Goal: Task Accomplishment & Management: Manage account settings

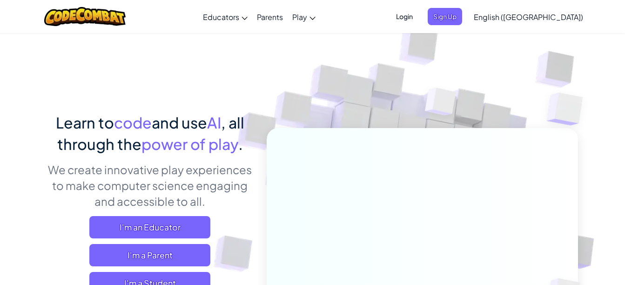
click at [418, 20] on span "Login" at bounding box center [404, 16] width 28 height 17
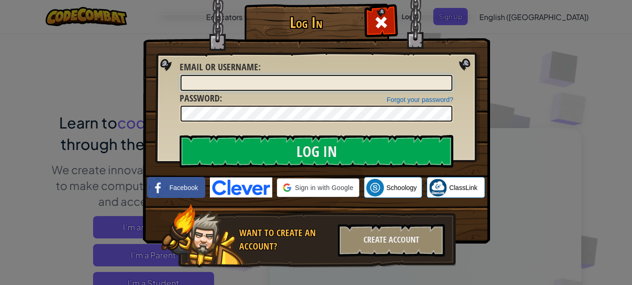
type input "Eli73119"
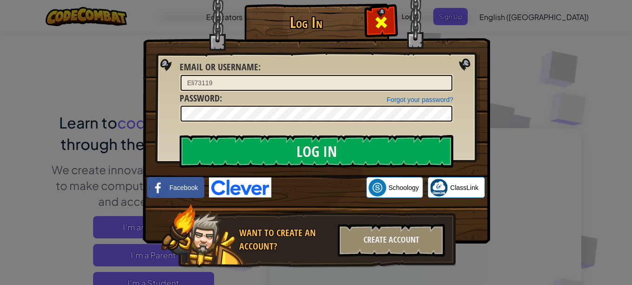
click at [377, 18] on span at bounding box center [381, 22] width 15 height 15
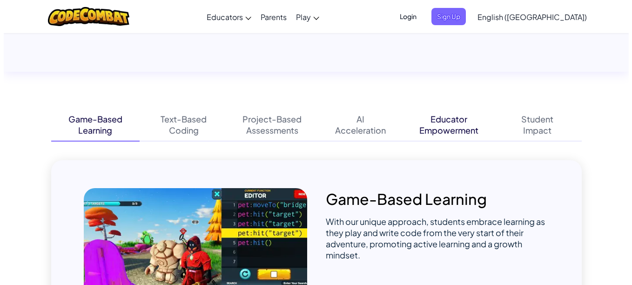
scroll to position [543, 0]
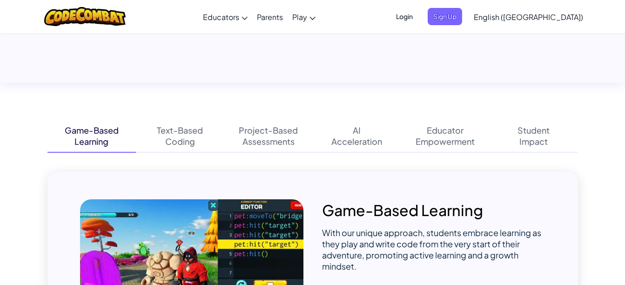
click at [418, 20] on span "Login" at bounding box center [404, 16] width 28 height 17
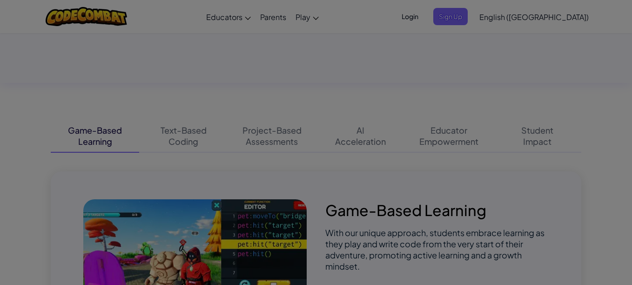
type input "Eli73119"
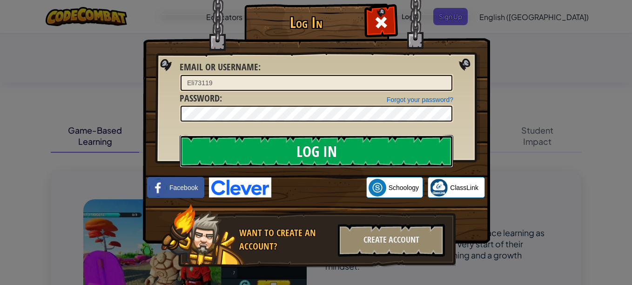
click at [307, 148] on input "Log In" at bounding box center [317, 151] width 274 height 33
